Goal: Find specific page/section: Find specific page/section

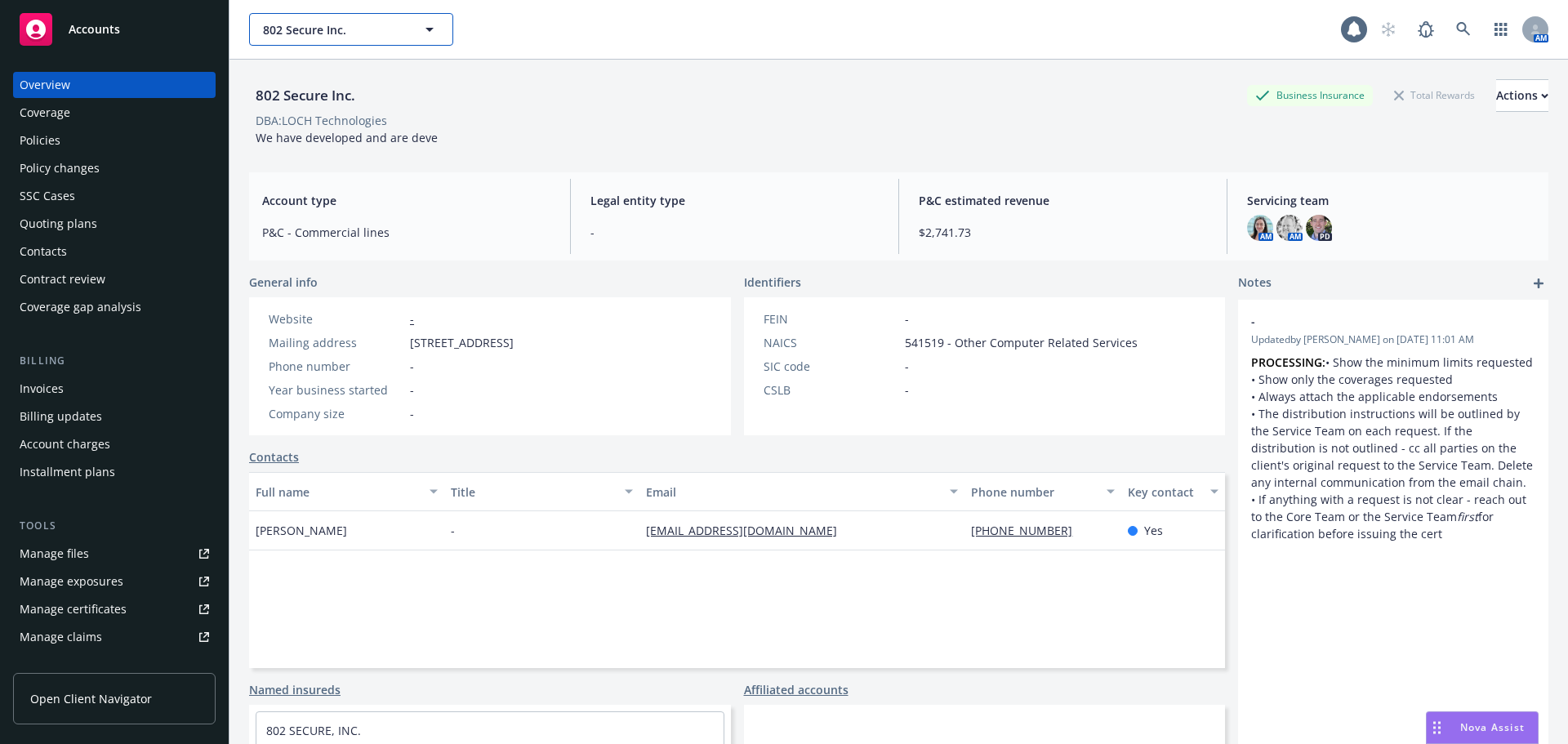
click at [312, 36] on span "802 Secure Inc." at bounding box center [334, 30] width 142 height 17
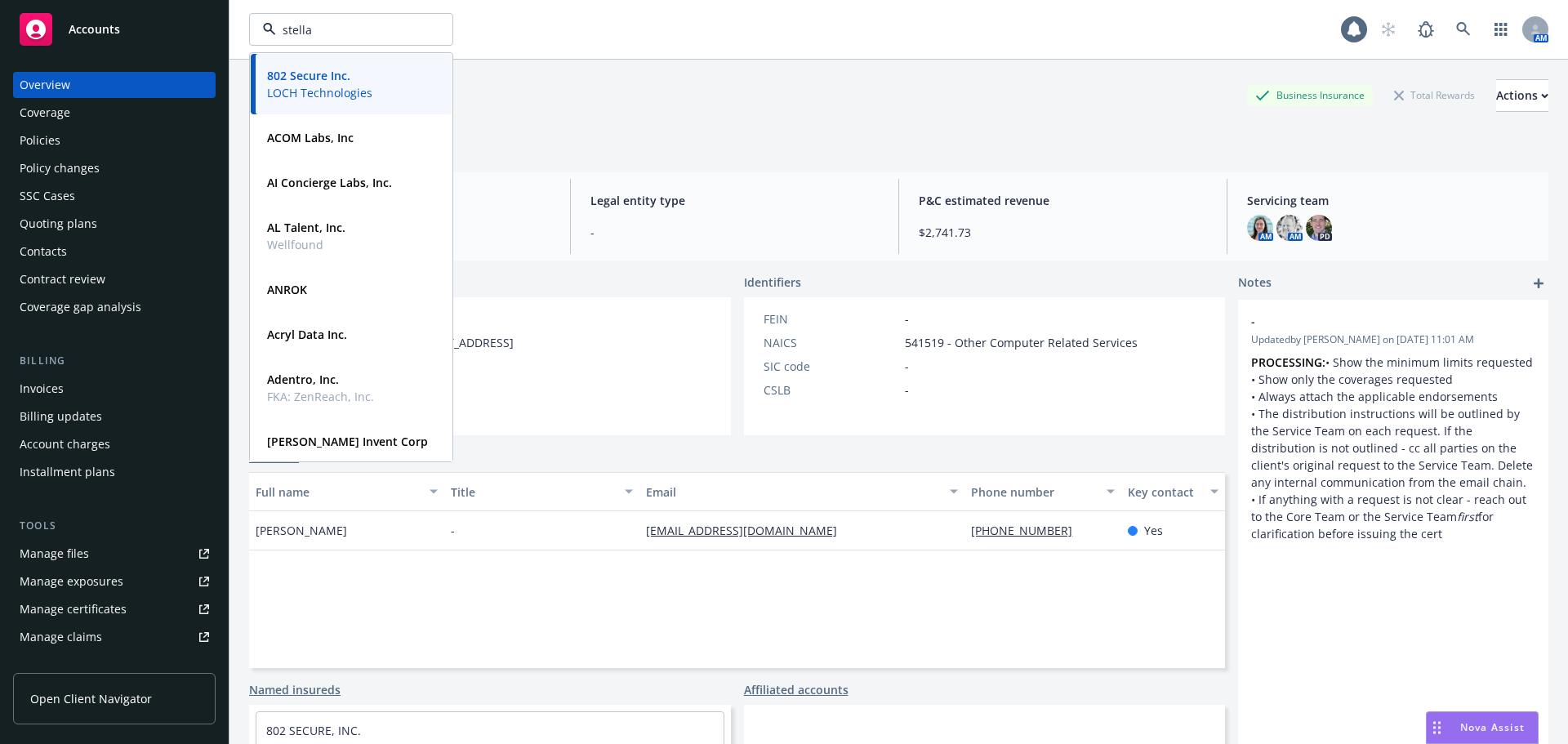
type input "stellar"
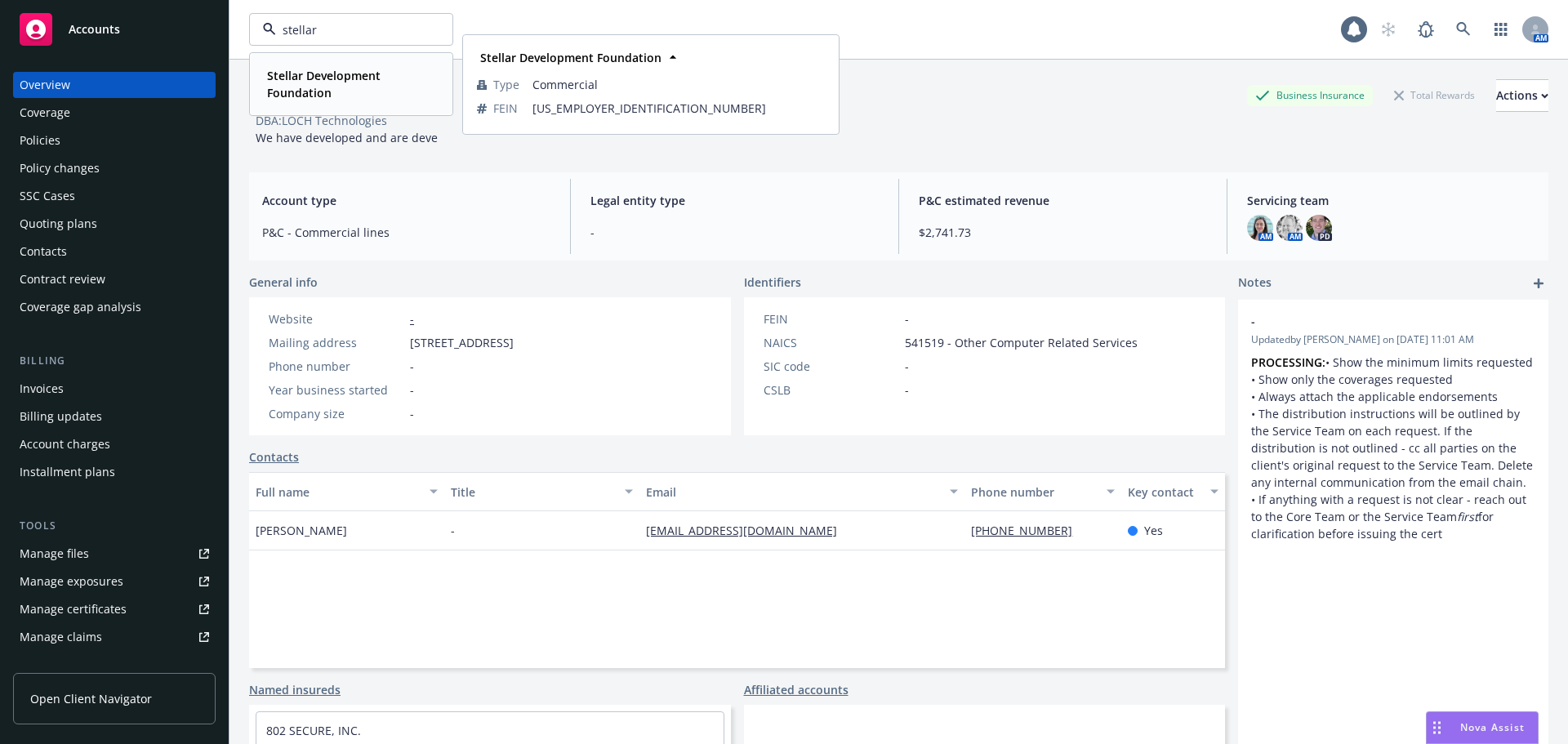
click at [315, 70] on strong "Stellar Development Foundation" at bounding box center [323, 84] width 114 height 33
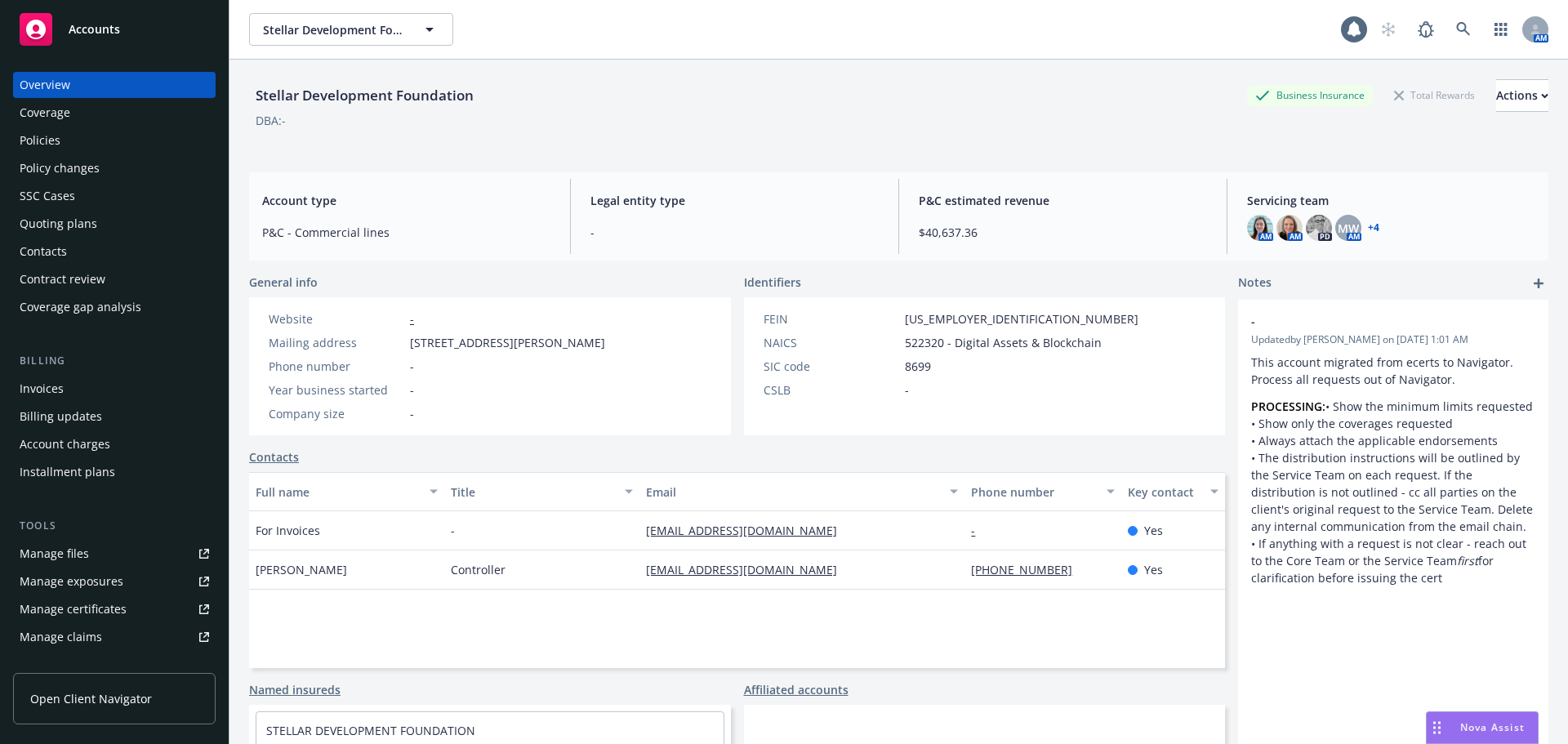
click at [114, 151] on div "Policies" at bounding box center [114, 140] width 189 height 26
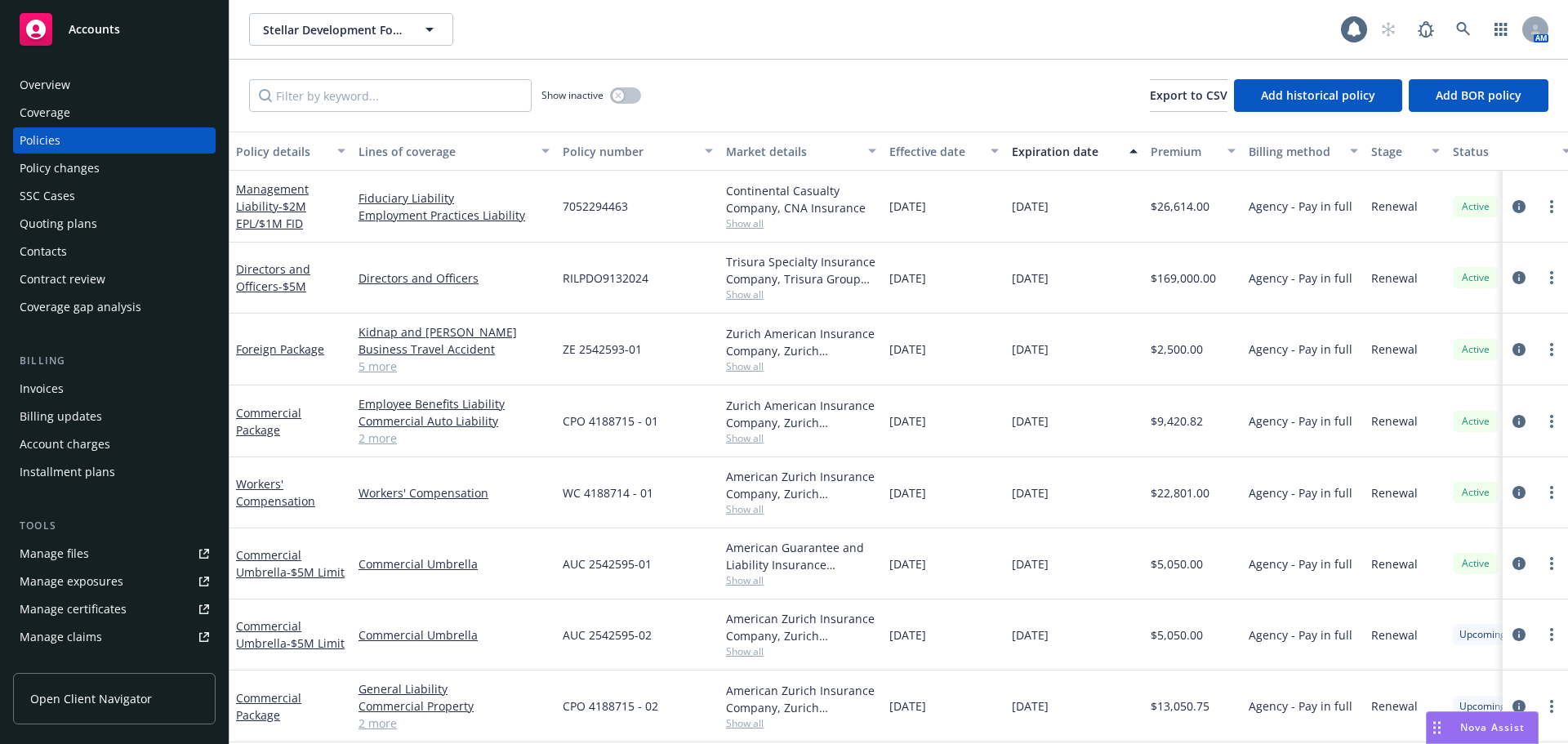
click at [85, 226] on div "Quoting plans" at bounding box center [58, 223] width 78 height 26
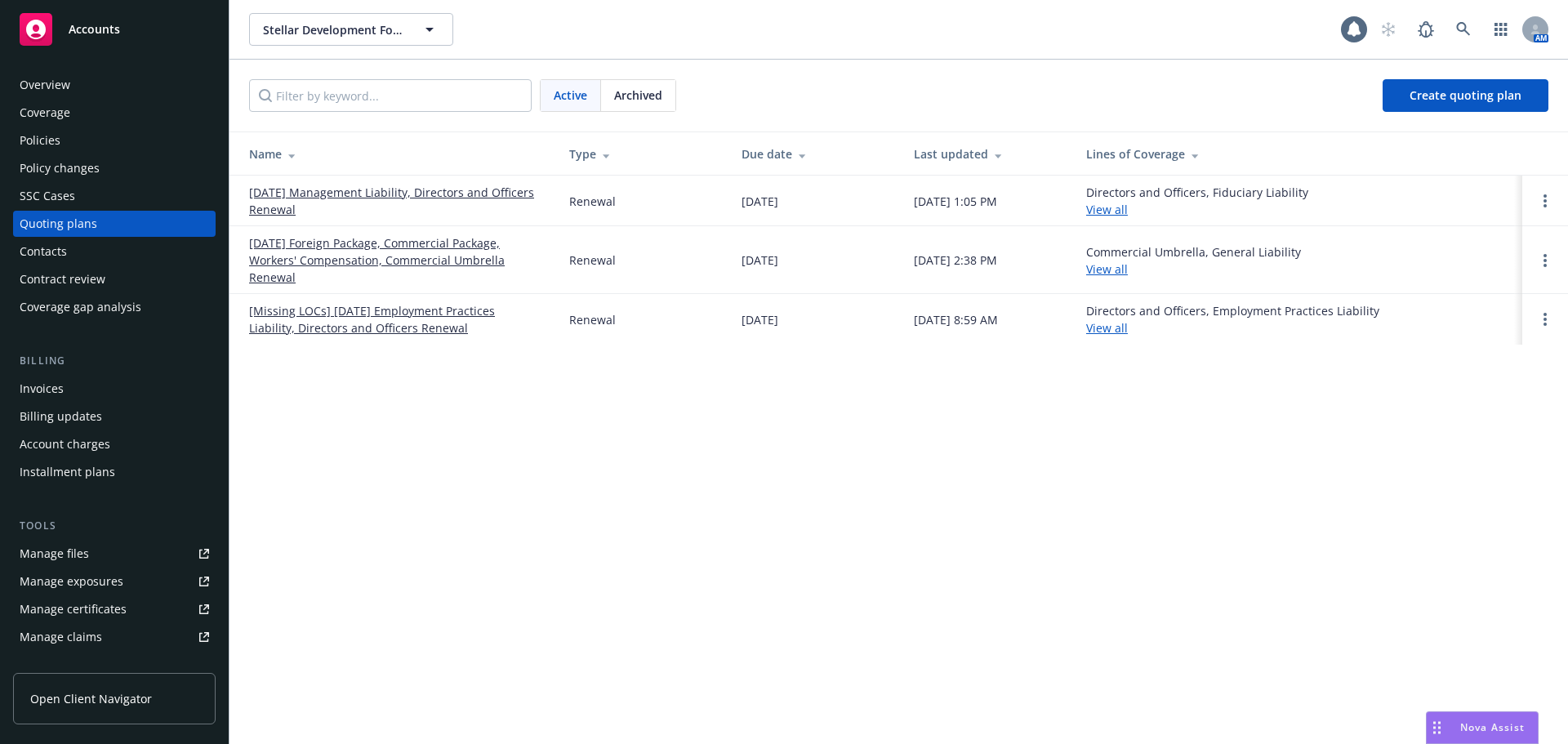
click at [356, 257] on link "[DATE] Foreign Package, Commercial Package, Workers' Compensation, Commercial U…" at bounding box center [396, 260] width 294 height 51
